Goal: Transaction & Acquisition: Purchase product/service

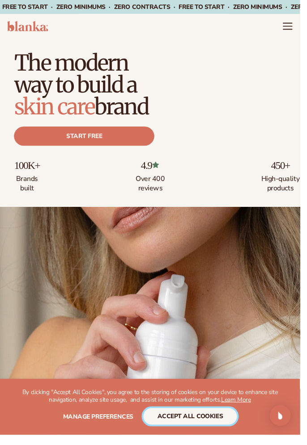
click at [176, 432] on button "accept all cookies" at bounding box center [195, 426] width 96 height 17
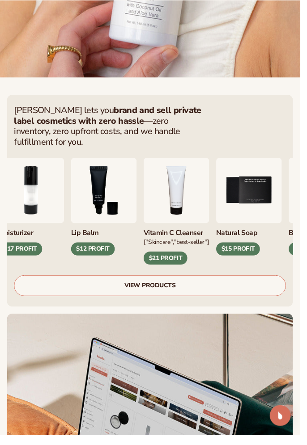
scroll to position [475, 0]
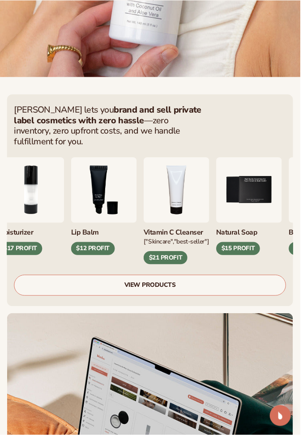
click at [170, 257] on div "$21 PROFIT" at bounding box center [169, 263] width 45 height 13
click at [59, 283] on link "VIEW PRODUCTS" at bounding box center [153, 291] width 278 height 21
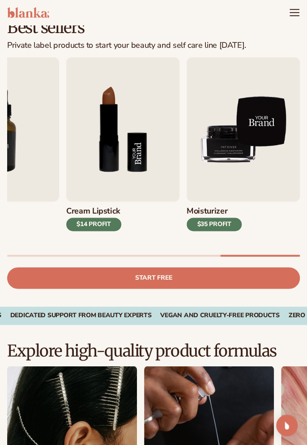
scroll to position [197, 0]
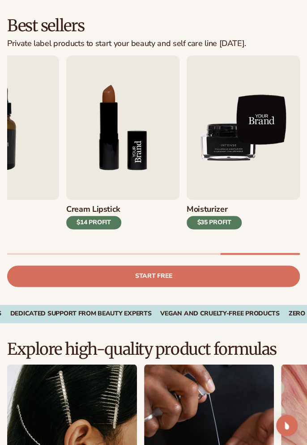
click at [47, 265] on div "Lip Gloss $16 PROFIT Moisturizer $17 PROFIT [MEDICAL_DATA]" at bounding box center [157, 160] width 300 height 210
click at [114, 279] on link "Start free" at bounding box center [153, 276] width 292 height 21
